Goal: Task Accomplishment & Management: Complete application form

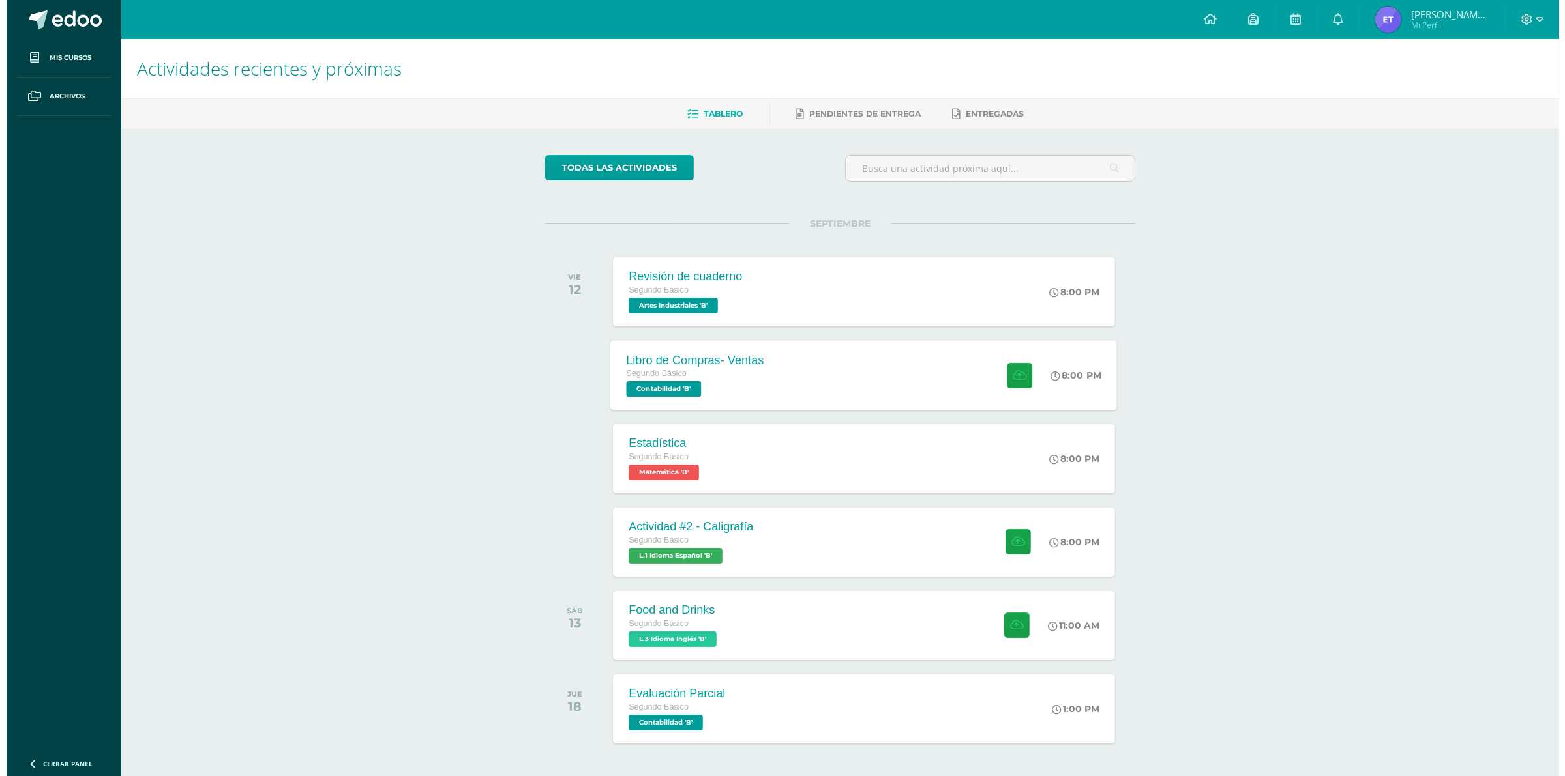
scroll to position [49, 0]
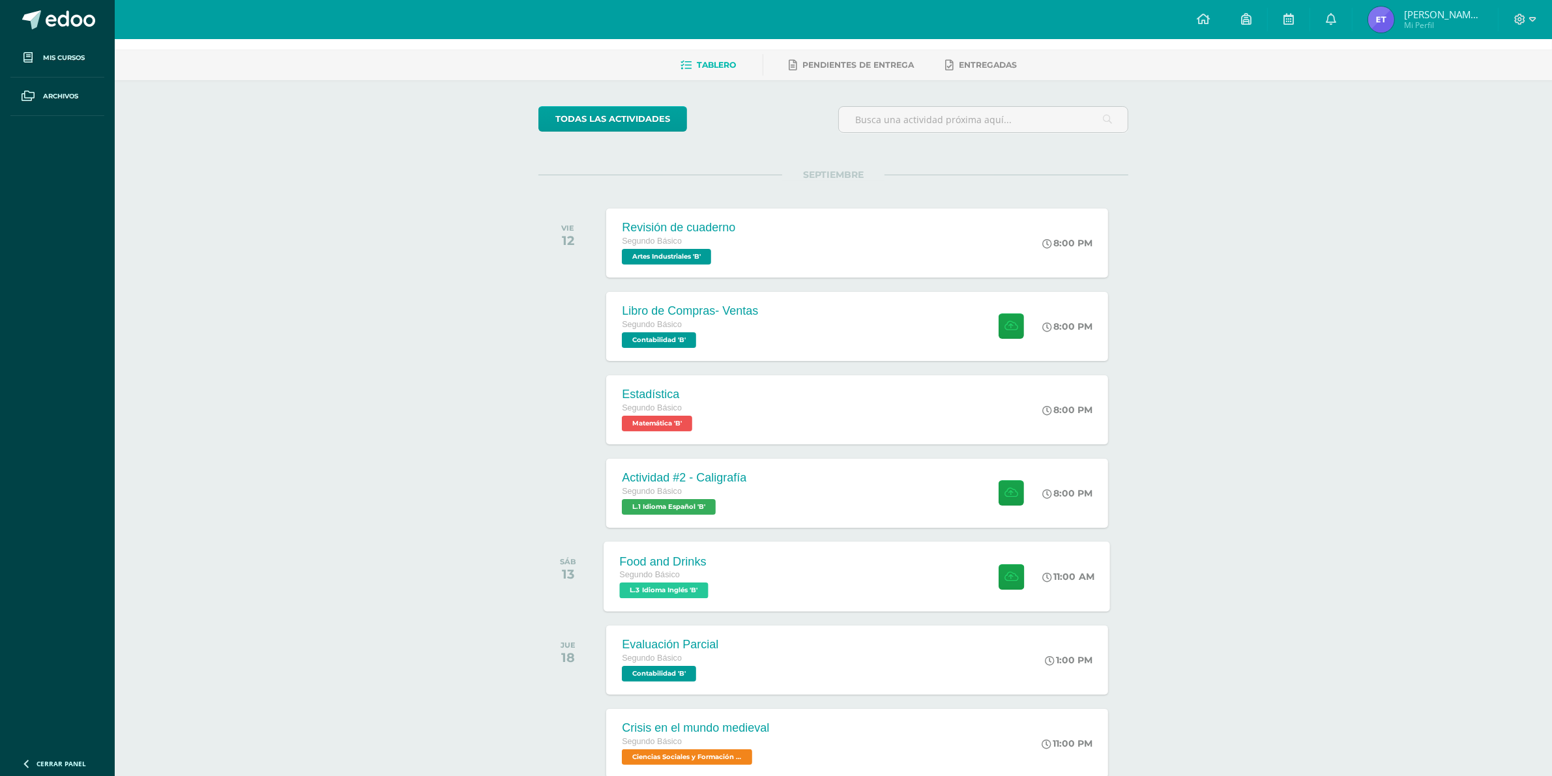
click at [943, 580] on div "Food and Drinks Segundo Básico L.3 Idioma Inglés 'B' 11:00 AM Food and Drinks L…" at bounding box center [857, 577] width 507 height 70
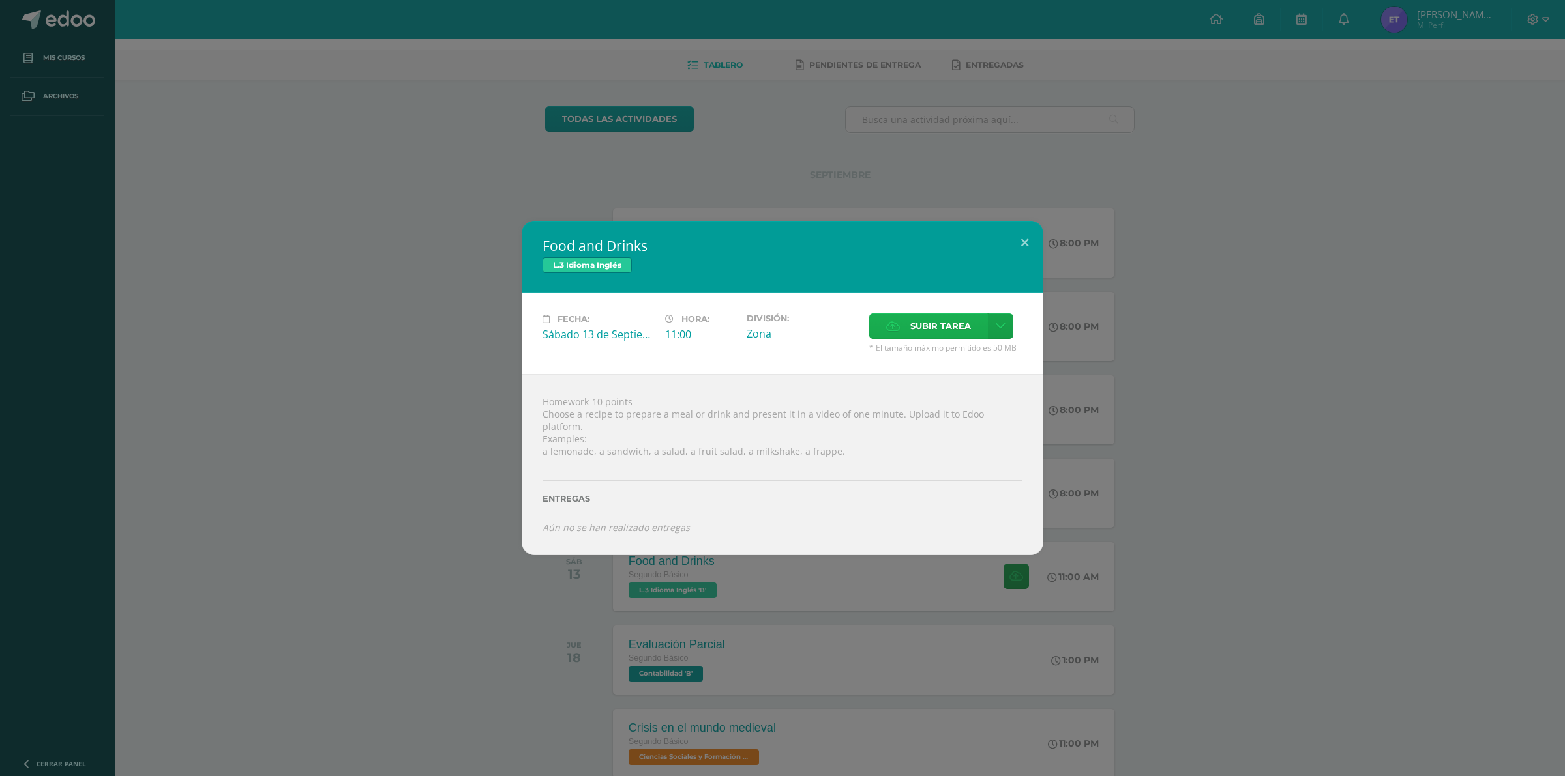
click at [947, 320] on span "Subir tarea" at bounding box center [940, 326] width 61 height 24
click at [0, 0] on input "Subir tarea" at bounding box center [0, 0] width 0 height 0
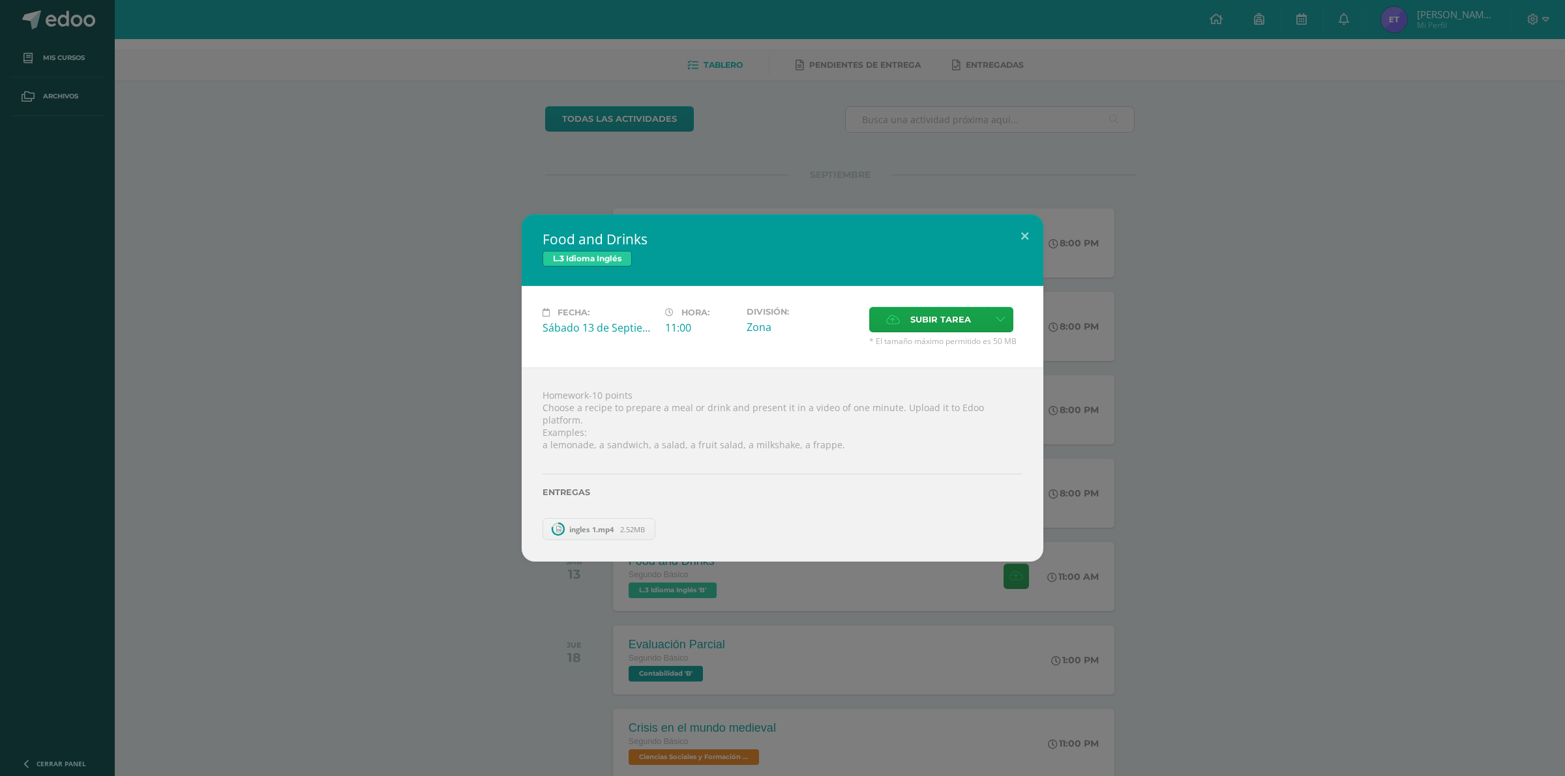
click at [905, 336] on div "Subir tarea" at bounding box center [945, 321] width 153 height 29
click at [904, 320] on div "Fecha: Sábado 13 de Septiembre Hora: 11:00 División: Zona Subir tarea Cancelar" at bounding box center [783, 326] width 522 height 81
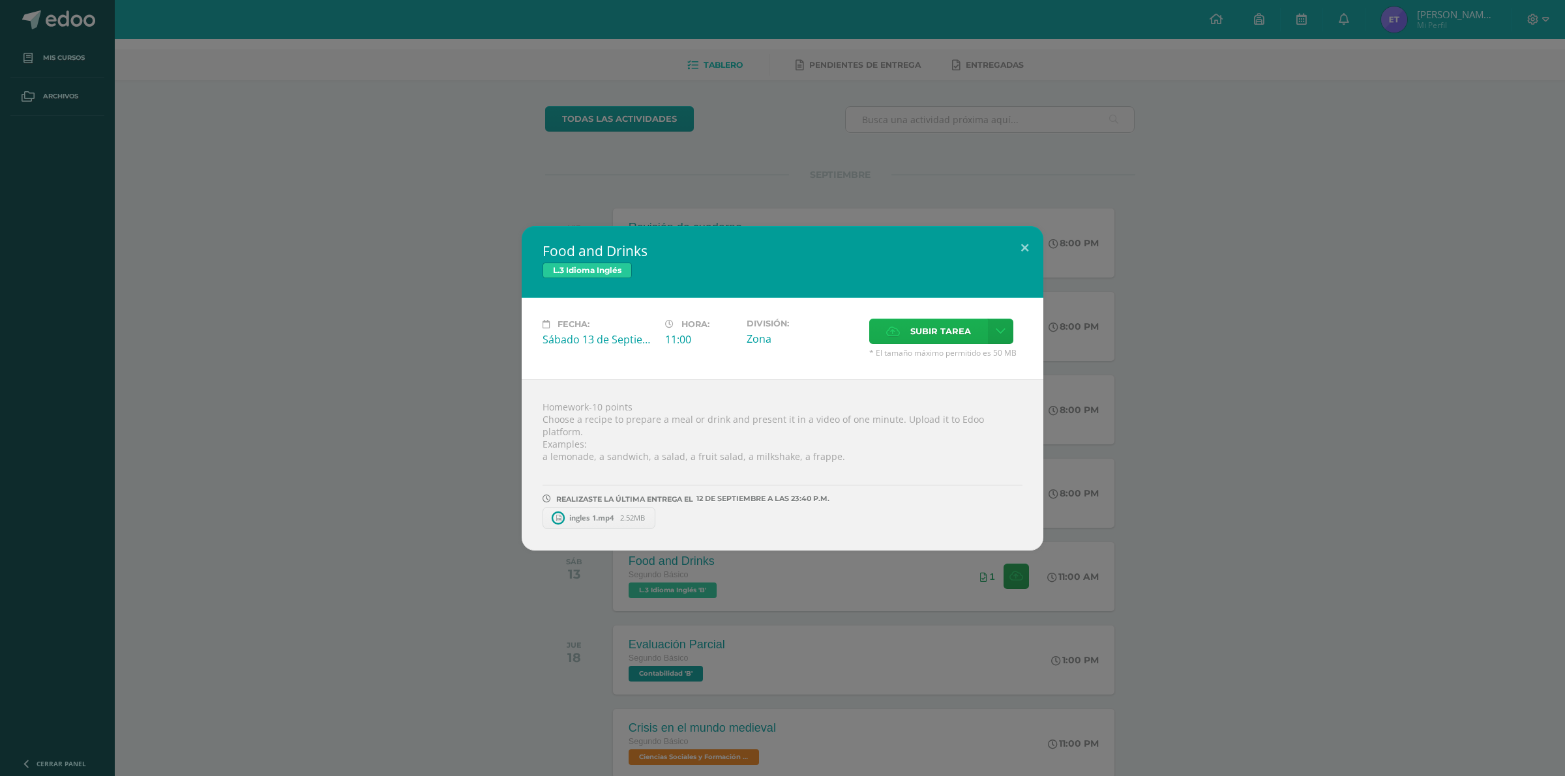
click at [927, 327] on span "Subir tarea" at bounding box center [940, 331] width 61 height 24
click at [0, 0] on input "Subir tarea" at bounding box center [0, 0] width 0 height 0
click at [930, 340] on span "Subir tarea" at bounding box center [940, 331] width 61 height 24
click at [0, 0] on input "Subir tarea" at bounding box center [0, 0] width 0 height 0
click at [923, 330] on span "Subir tarea" at bounding box center [940, 331] width 61 height 24
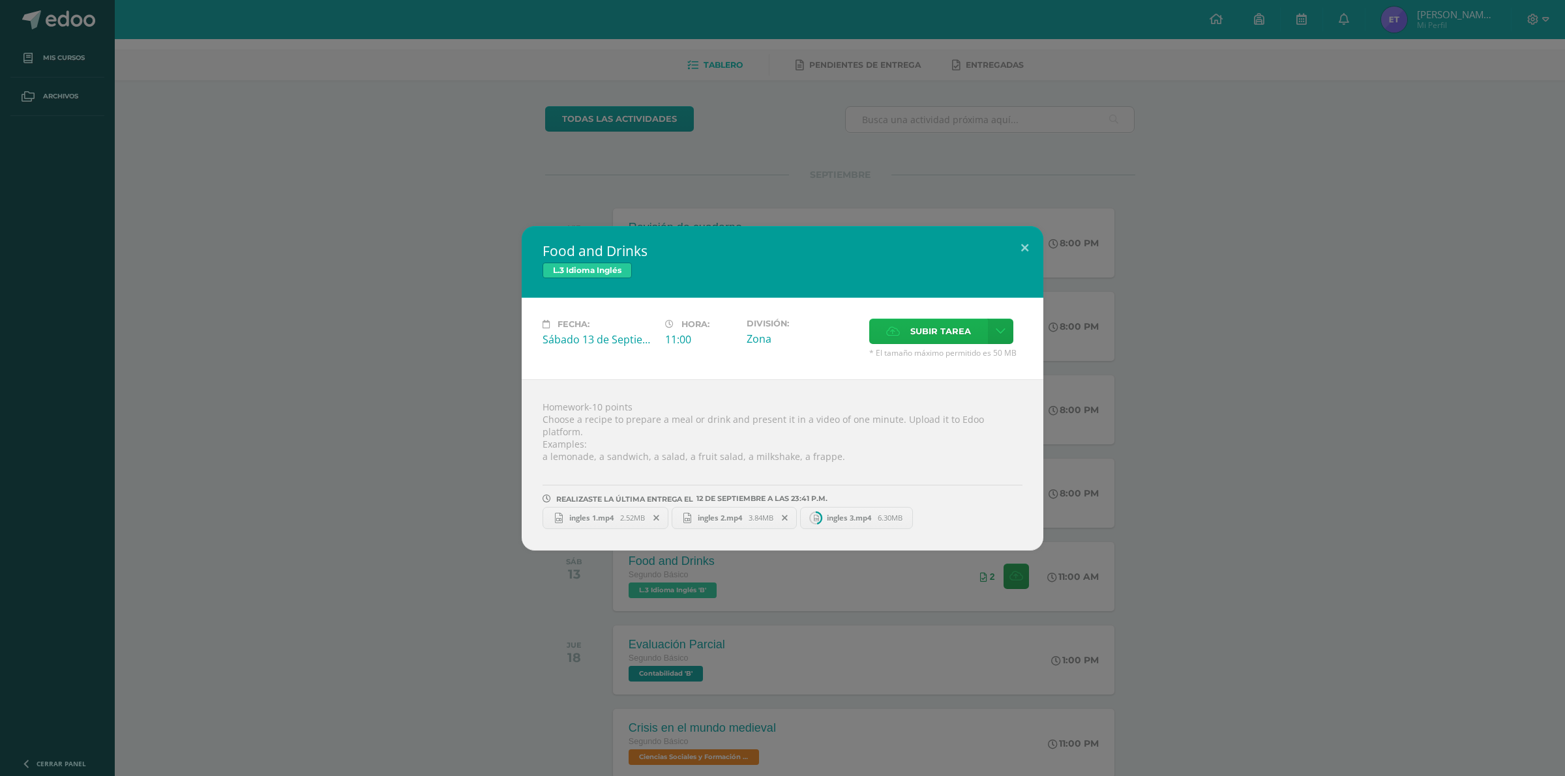
click at [0, 0] on input "Subir tarea" at bounding box center [0, 0] width 0 height 0
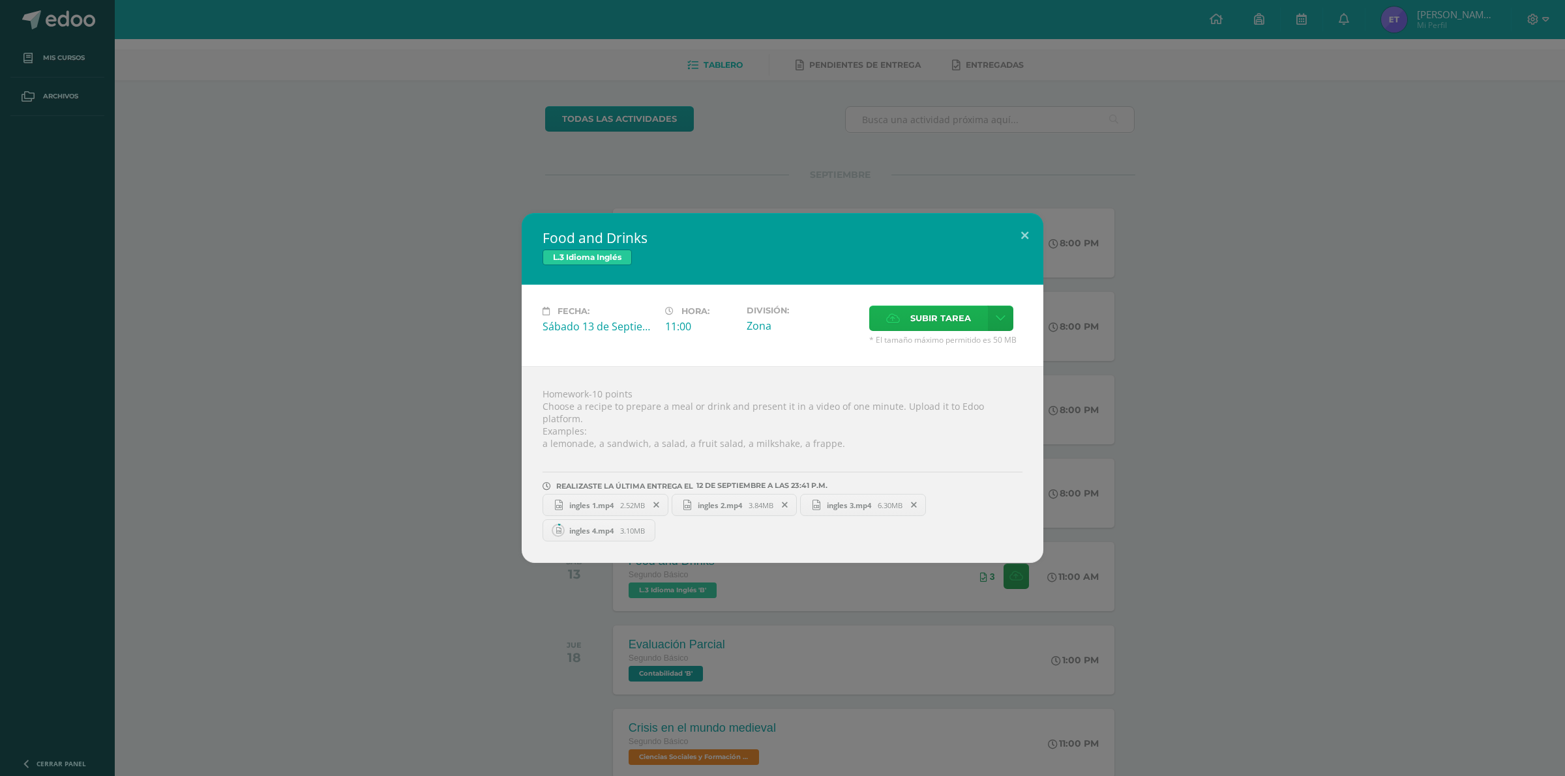
click at [913, 327] on span "Subir tarea" at bounding box center [940, 318] width 61 height 24
click at [0, 0] on input "Subir tarea" at bounding box center [0, 0] width 0 height 0
click at [929, 331] on span "Subir tarea" at bounding box center [940, 318] width 61 height 24
click at [0, 0] on input "Subir tarea" at bounding box center [0, 0] width 0 height 0
click at [926, 326] on span "Subir tarea" at bounding box center [940, 318] width 61 height 24
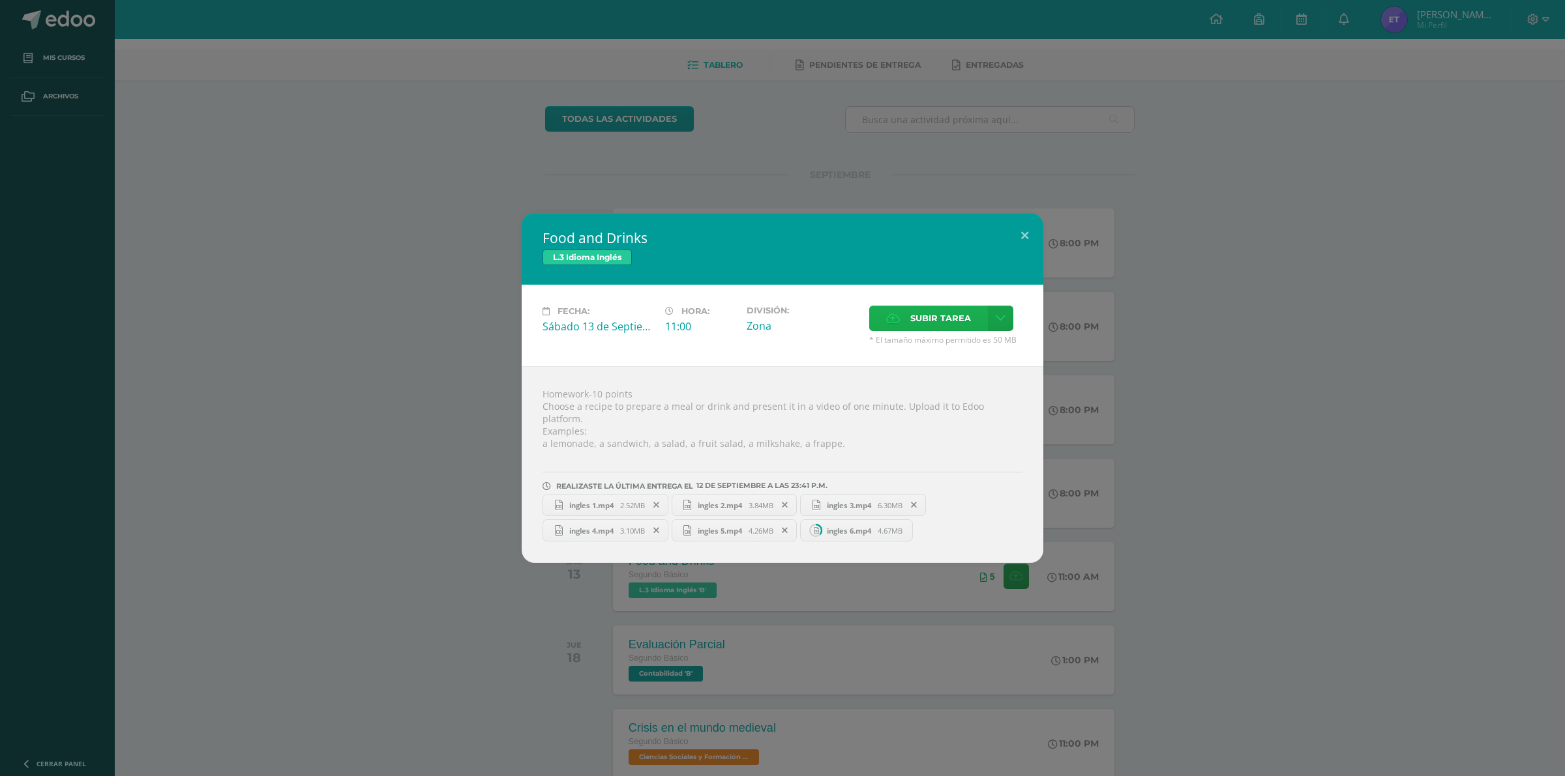
click at [0, 0] on input "Subir tarea" at bounding box center [0, 0] width 0 height 0
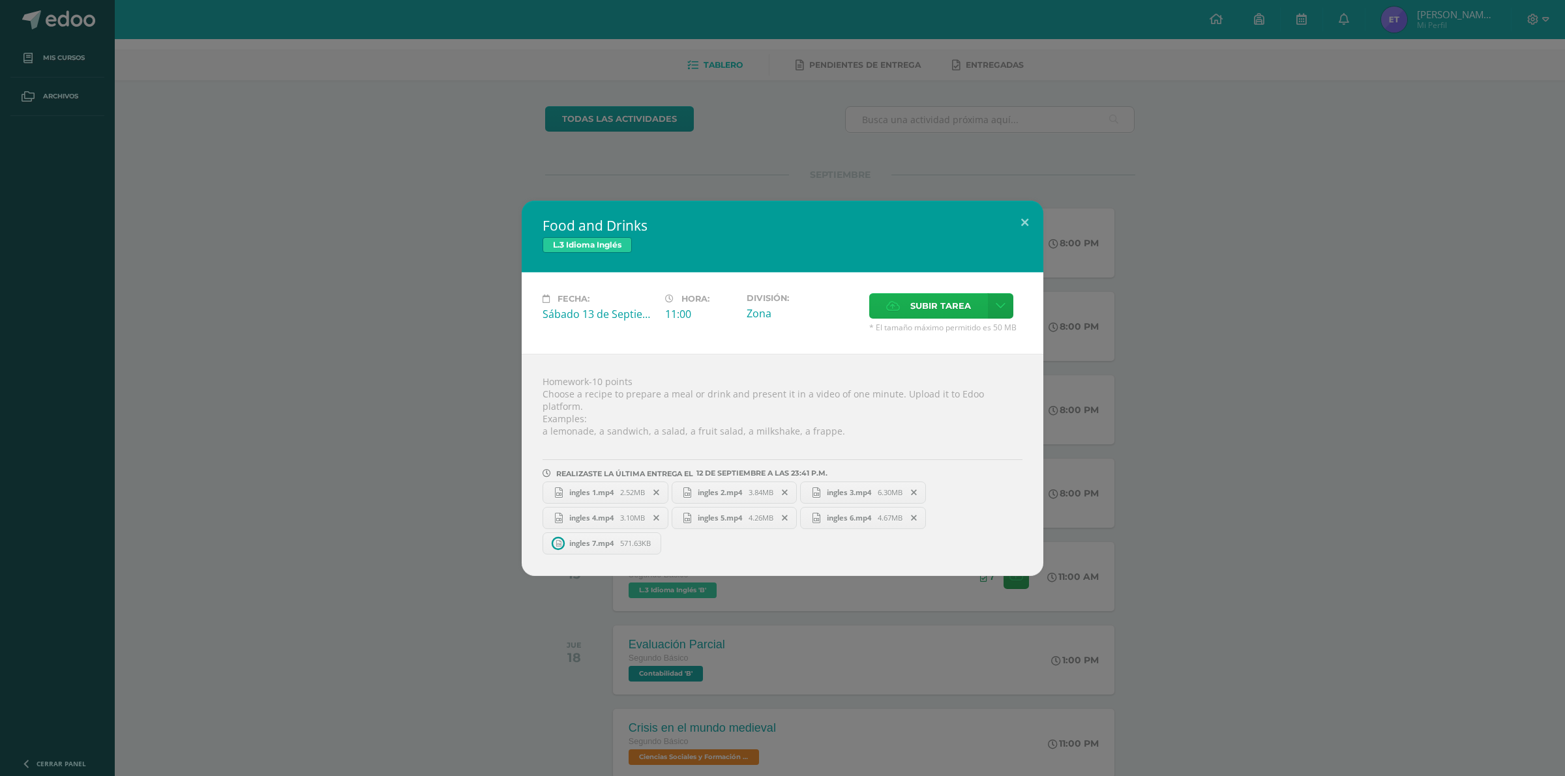
click at [920, 304] on span "Subir tarea" at bounding box center [940, 306] width 61 height 24
click at [0, 0] on input "Subir tarea" at bounding box center [0, 0] width 0 height 0
click at [930, 308] on span "Subir tarea" at bounding box center [940, 306] width 61 height 24
click at [0, 0] on input "Subir tarea" at bounding box center [0, 0] width 0 height 0
